Goal: Transaction & Acquisition: Purchase product/service

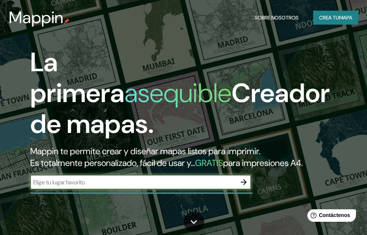
click at [122, 187] on input "text" at bounding box center [133, 182] width 206 height 8
type input "[PERSON_NAME]"
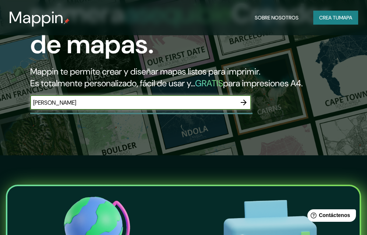
scroll to position [74, 0]
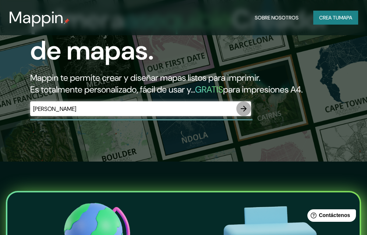
click at [243, 112] on icon "button" at bounding box center [243, 109] width 6 height 6
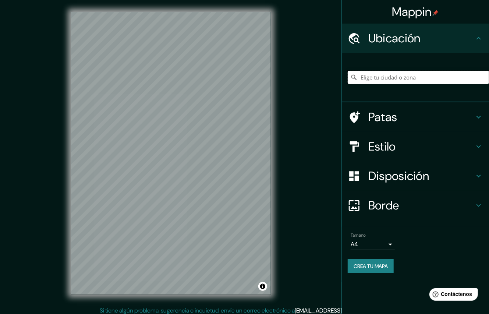
click at [372, 78] on input "Elige tu ciudad o zona" at bounding box center [417, 77] width 141 height 13
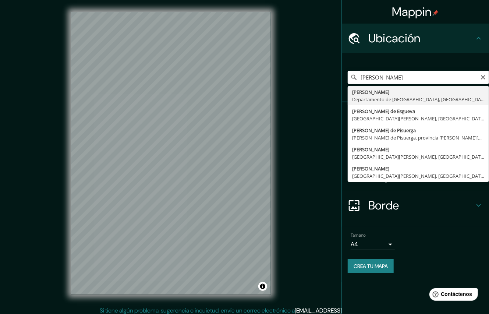
type input "[PERSON_NAME], Departamento de Lambayeque, [GEOGRAPHIC_DATA]"
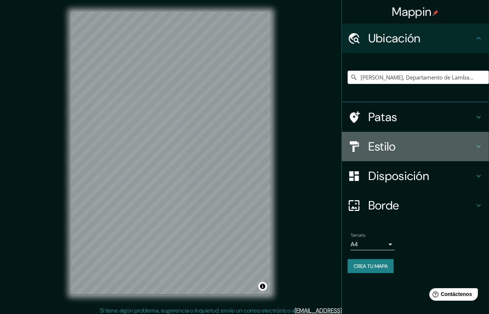
click at [372, 141] on div "Estilo" at bounding box center [415, 146] width 147 height 29
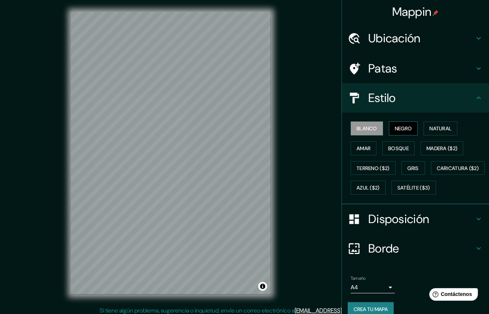
click at [372, 124] on font "Negro" at bounding box center [403, 129] width 17 height 10
click at [372, 125] on font "Negro" at bounding box center [403, 128] width 17 height 7
click at [372, 141] on button "Bosque" at bounding box center [398, 148] width 32 height 14
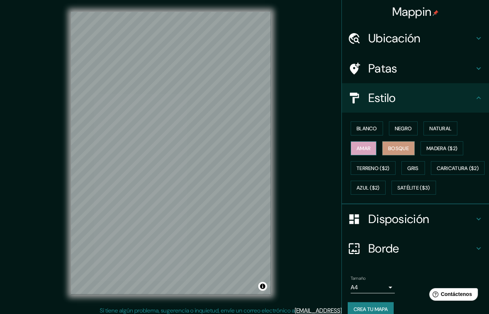
click at [363, 146] on font "Amar" at bounding box center [363, 148] width 14 height 7
drag, startPoint x: 364, startPoint y: 163, endPoint x: 374, endPoint y: 164, distance: 10.7
click at [364, 163] on font "Terreno ($2)" at bounding box center [372, 168] width 33 height 10
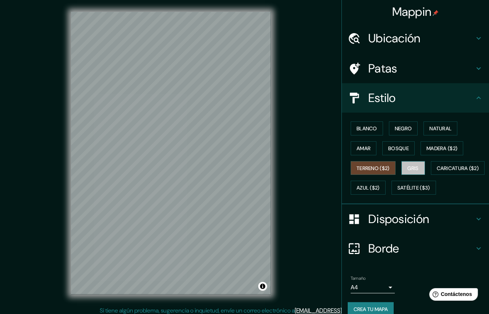
click at [372, 166] on button "Gris" at bounding box center [413, 168] width 24 height 14
click at [372, 176] on div "Blanco Negro Natural Amar Bosque Madera ($2) Terreno ($2) Gris Caricatura ($2) …" at bounding box center [417, 157] width 141 height 79
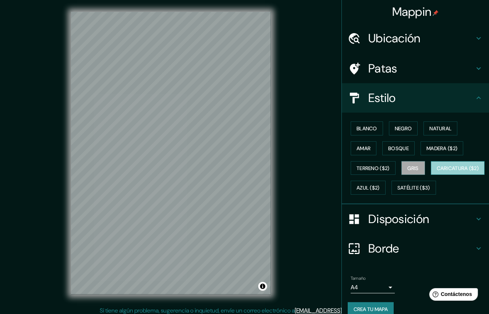
click at [372, 171] on font "Caricatura ($2)" at bounding box center [457, 168] width 42 height 7
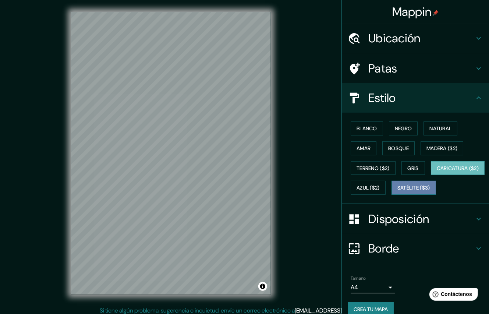
click at [372, 191] on font "Satélite ($3)" at bounding box center [413, 188] width 33 height 7
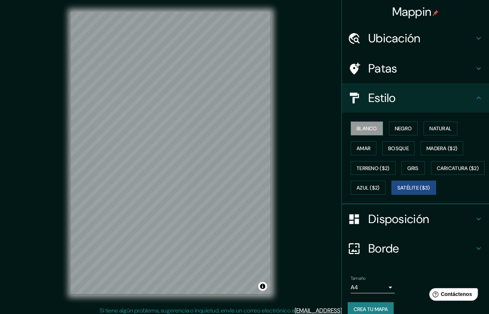
click at [371, 132] on button "Blanco" at bounding box center [366, 128] width 32 height 14
click at [372, 191] on font "Satélite ($3)" at bounding box center [413, 188] width 33 height 7
click at [360, 132] on font "Blanco" at bounding box center [366, 129] width 21 height 10
drag, startPoint x: 367, startPoint y: 205, endPoint x: 374, endPoint y: 228, distance: 24.0
click at [372, 191] on font "Satélite ($3)" at bounding box center [413, 188] width 33 height 7
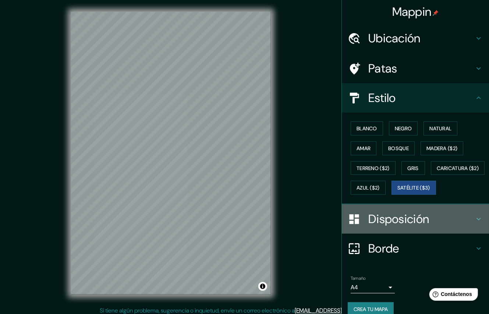
click at [372, 226] on font "Disposición" at bounding box center [398, 218] width 61 height 15
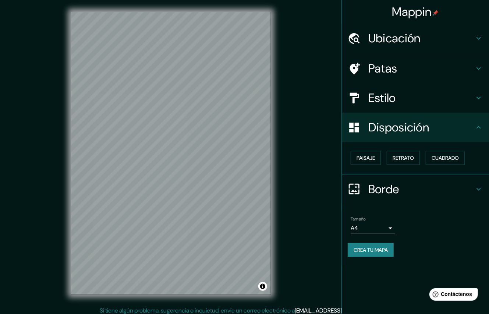
click at [372, 94] on font "Estilo" at bounding box center [382, 97] width 28 height 15
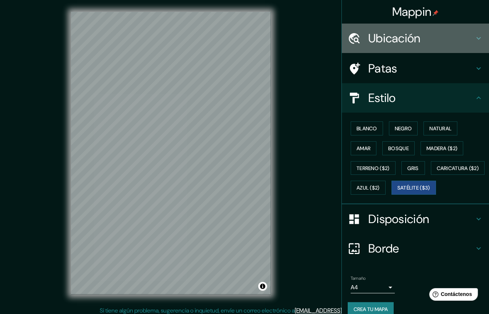
click at [372, 47] on div "Ubicación" at bounding box center [415, 38] width 147 height 29
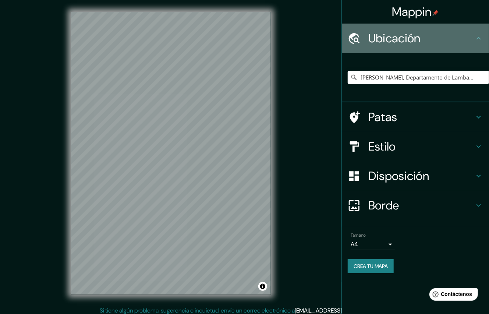
click at [372, 45] on font "Ubicación" at bounding box center [394, 38] width 52 height 15
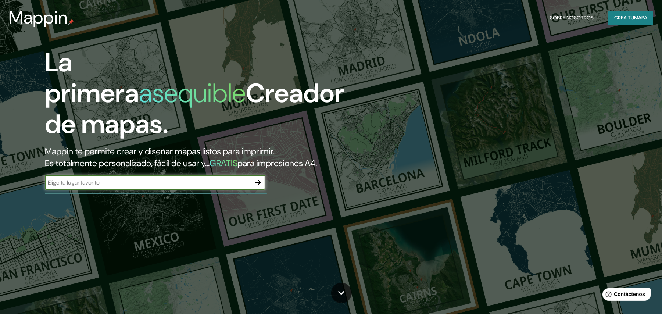
click at [224, 175] on div "​" at bounding box center [155, 182] width 221 height 15
type input "[PERSON_NAME]"
